Goal: Task Accomplishment & Management: Use online tool/utility

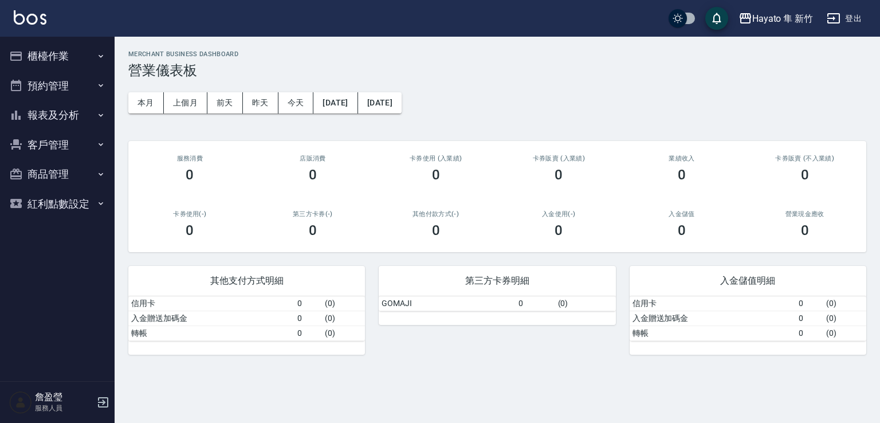
click at [38, 113] on button "報表及分析" at bounding box center [57, 115] width 105 height 30
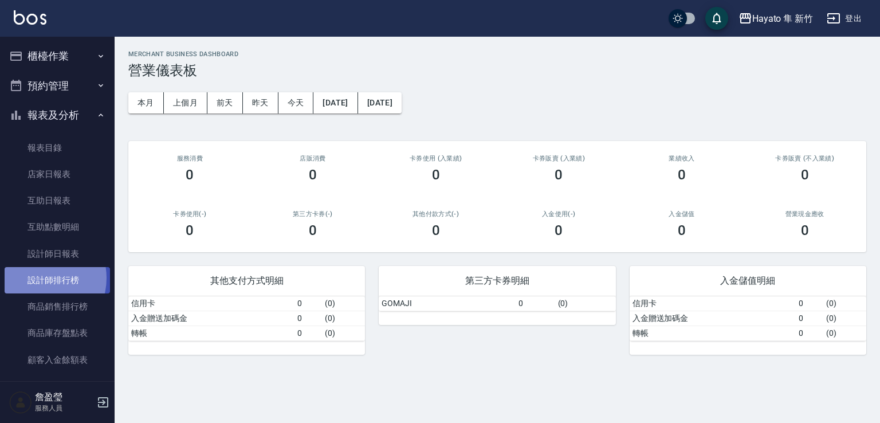
click at [37, 278] on link "設計師排行榜" at bounding box center [57, 280] width 105 height 26
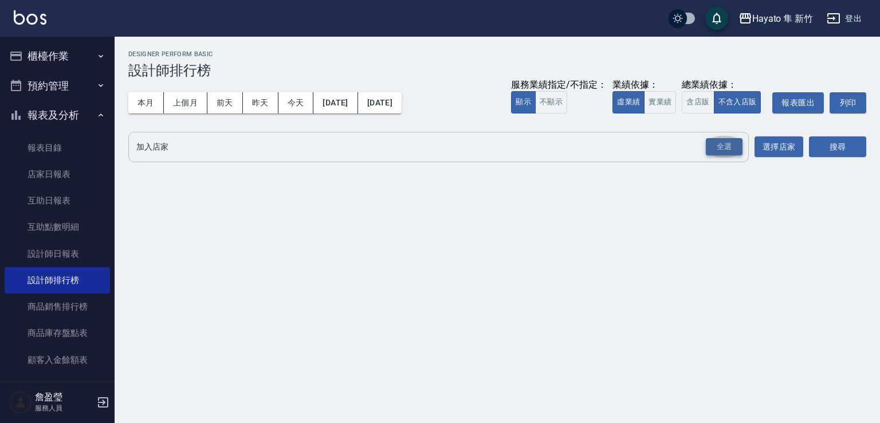
click at [724, 137] on button "全選" at bounding box center [723, 147] width 41 height 22
drag, startPoint x: 724, startPoint y: 137, endPoint x: 724, endPoint y: 144, distance: 6.9
click at [724, 139] on div "全選" at bounding box center [724, 147] width 37 height 18
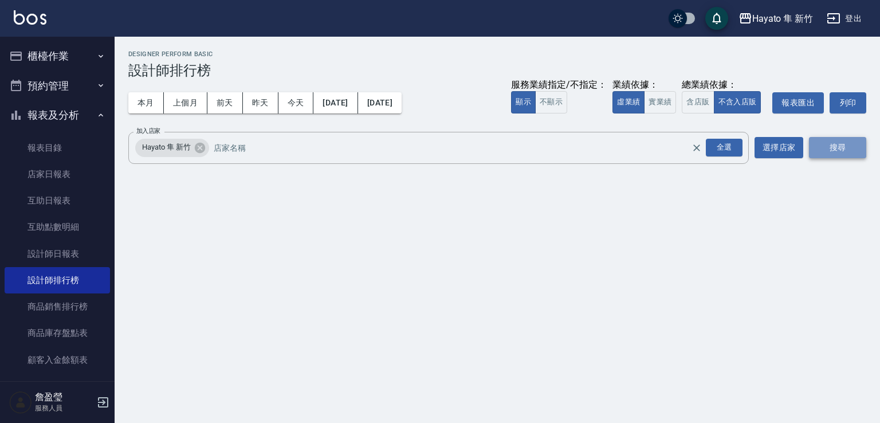
click at [850, 147] on button "搜尋" at bounding box center [837, 147] width 57 height 21
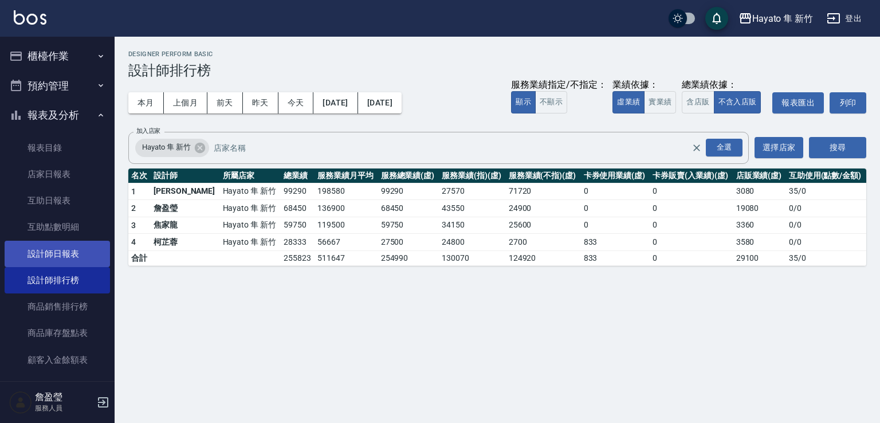
click at [58, 246] on link "設計師日報表" at bounding box center [57, 254] width 105 height 26
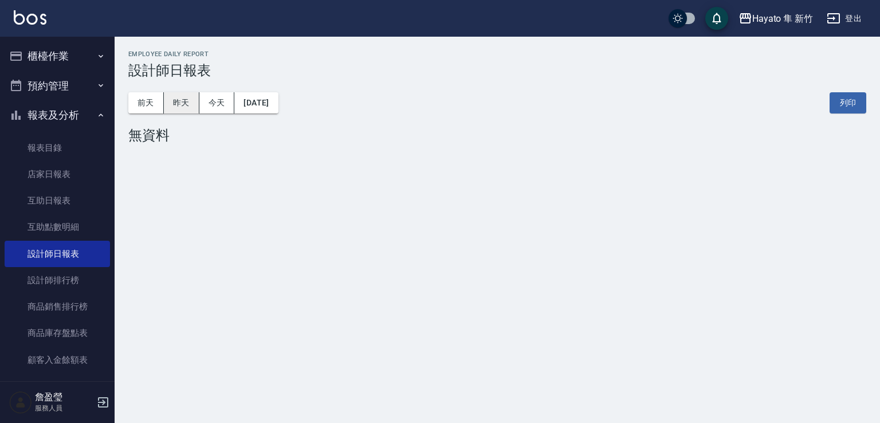
click at [181, 101] on button "昨天" at bounding box center [182, 102] width 36 height 21
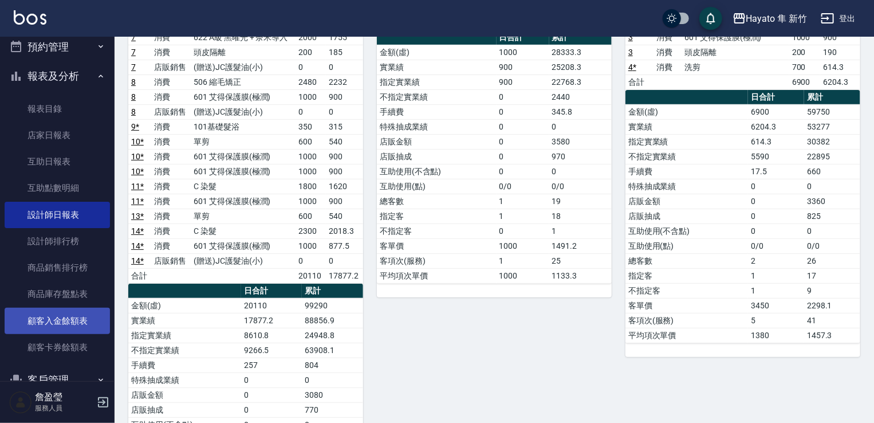
scroll to position [57, 0]
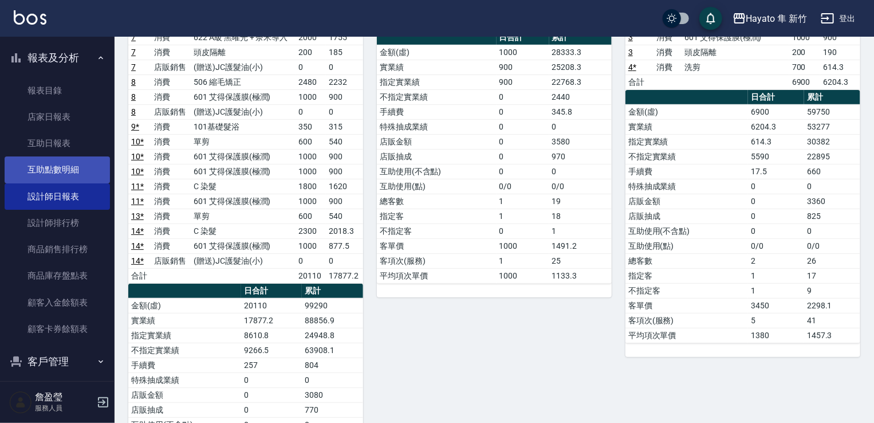
click at [58, 171] on link "互助點數明細" at bounding box center [57, 169] width 105 height 26
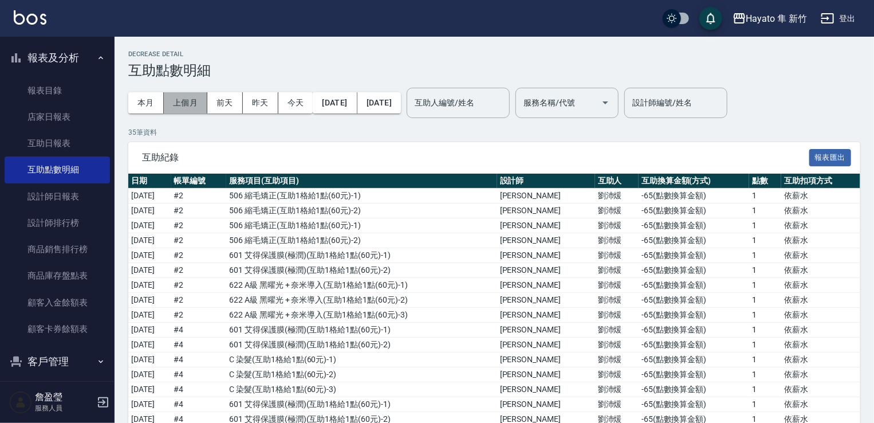
click at [177, 97] on button "上個月" at bounding box center [186, 102] width 44 height 21
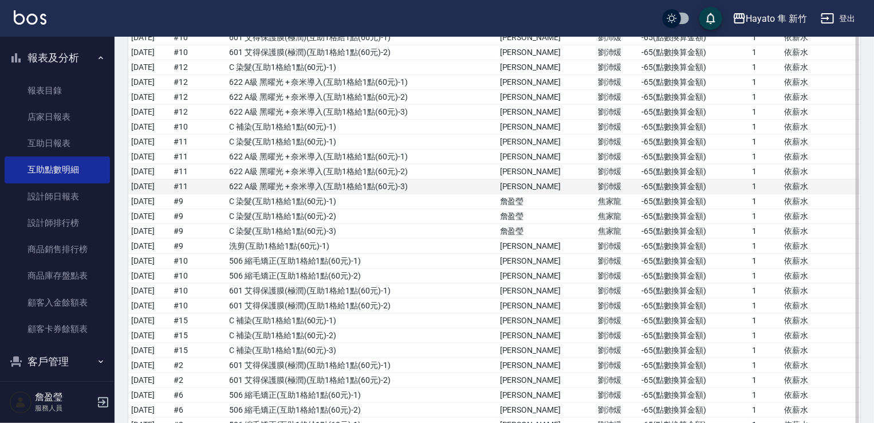
scroll to position [401, 0]
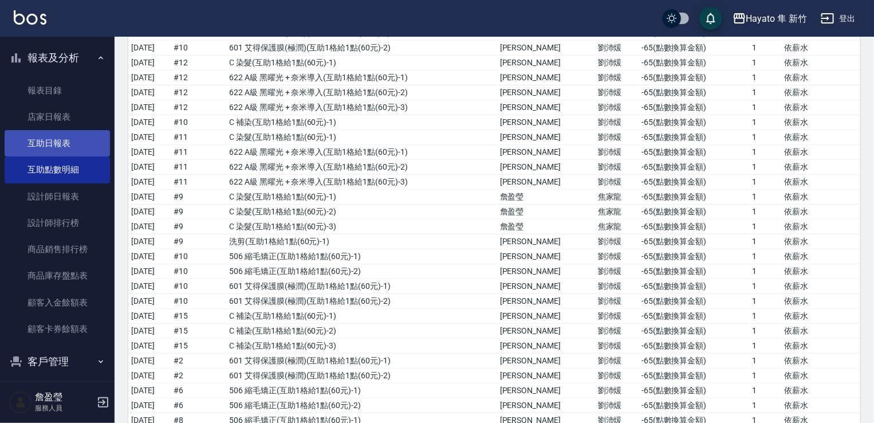
click at [52, 140] on link "互助日報表" at bounding box center [57, 143] width 105 height 26
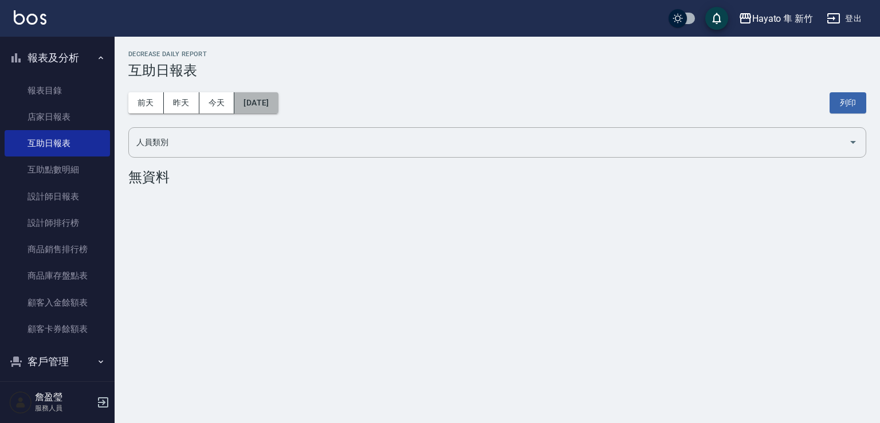
click at [244, 99] on button "[DATE]" at bounding box center [256, 102] width 44 height 21
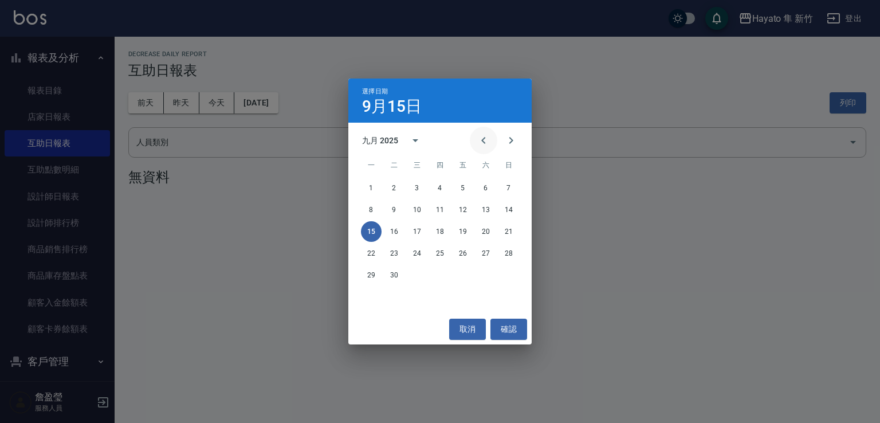
click at [478, 140] on icon "Previous month" at bounding box center [484, 140] width 14 height 14
click at [512, 273] on button "31" at bounding box center [508, 275] width 21 height 21
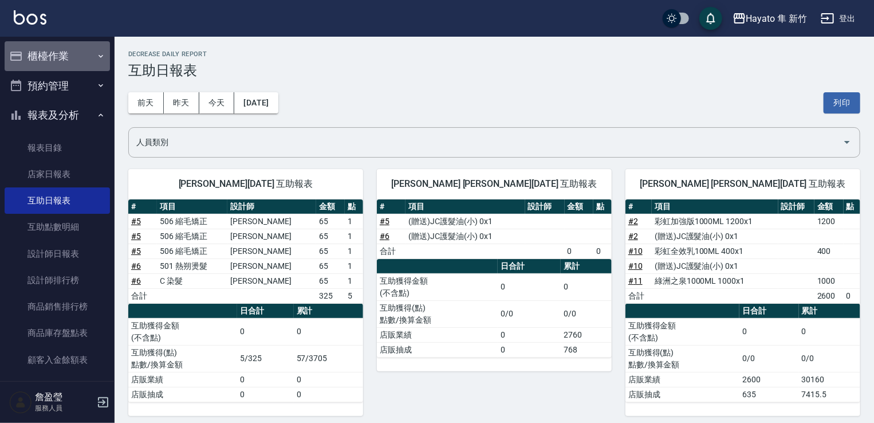
click at [77, 60] on button "櫃檯作業" at bounding box center [57, 56] width 105 height 30
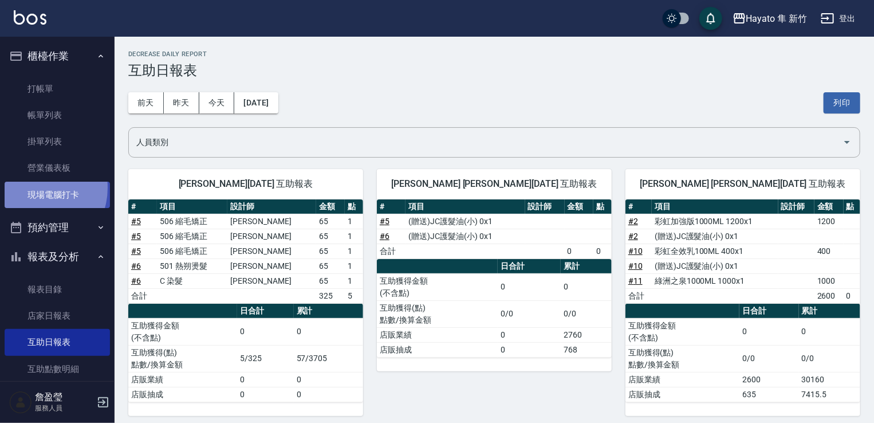
click at [34, 187] on link "現場電腦打卡" at bounding box center [57, 195] width 105 height 26
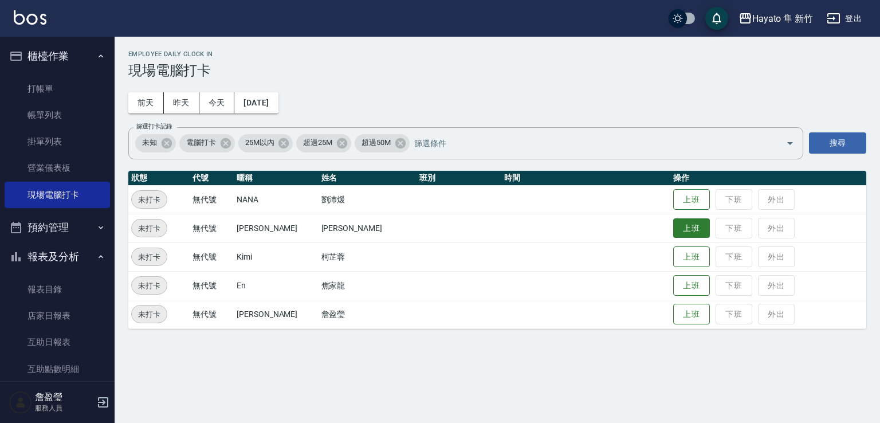
click at [683, 229] on button "上班" at bounding box center [691, 228] width 37 height 20
